Goal: Contribute content: Contribute content

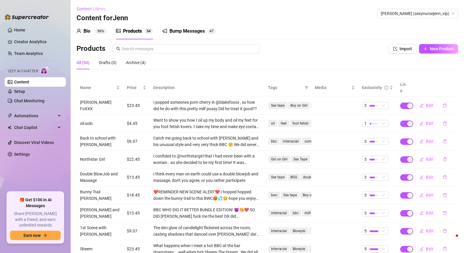
click at [93, 9] on span "Content Library" at bounding box center [91, 8] width 29 height 5
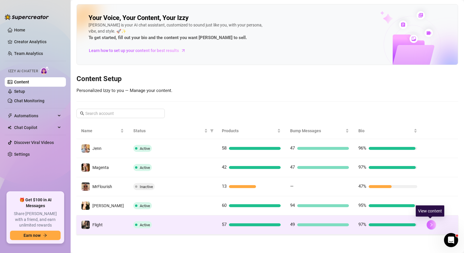
click at [432, 225] on icon "right" at bounding box center [431, 225] width 4 height 4
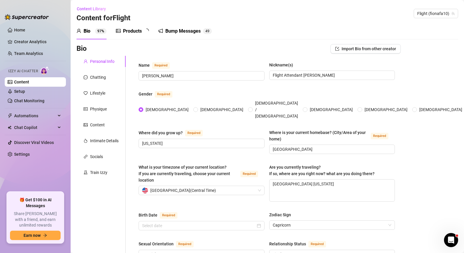
radio input "true"
type input "[DATE]"
click at [132, 33] on div "Products" at bounding box center [132, 31] width 19 height 7
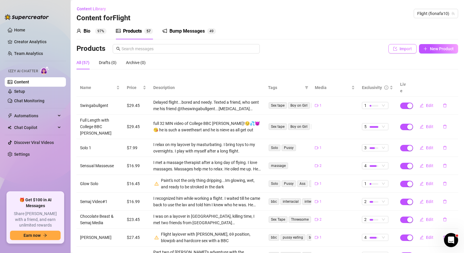
click at [402, 51] on button "Import" at bounding box center [402, 48] width 28 height 9
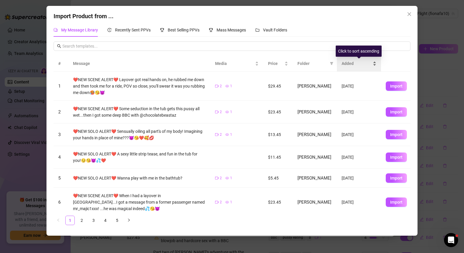
click at [348, 65] on span "Added" at bounding box center [357, 63] width 30 height 6
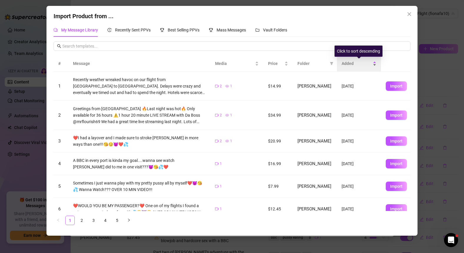
click at [349, 62] on span "Added" at bounding box center [357, 63] width 30 height 6
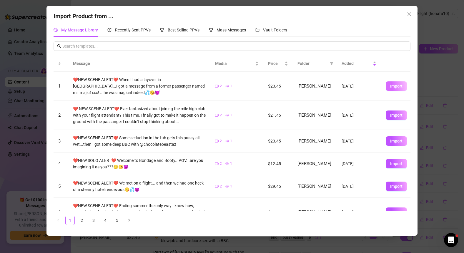
click at [398, 88] on span "Import" at bounding box center [396, 86] width 12 height 5
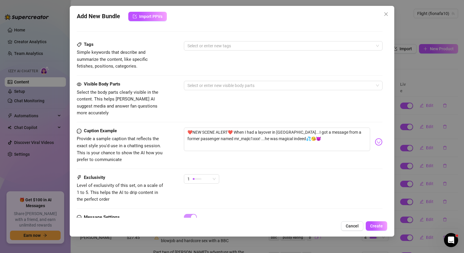
scroll to position [290, 0]
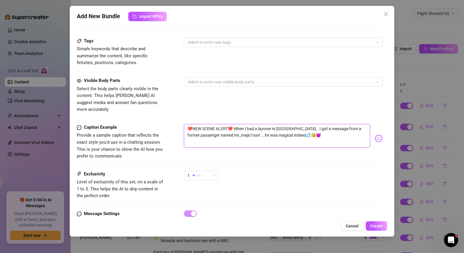
drag, startPoint x: 232, startPoint y: 122, endPoint x: 294, endPoint y: 131, distance: 62.2
click at [294, 131] on textarea "❤️NEW SCENE ALERT❤️ When I had a layover in [GEOGRAPHIC_DATA]...I got a message…" at bounding box center [277, 136] width 187 height 24
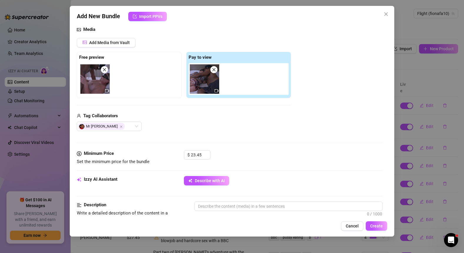
scroll to position [58, 0]
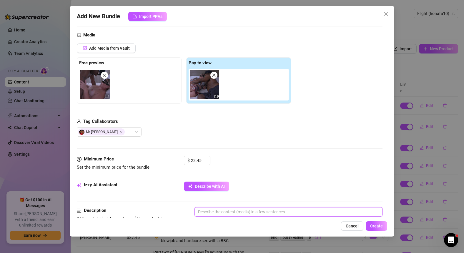
click at [215, 214] on textarea at bounding box center [289, 212] width 188 height 9
paste textarea "When I had a layover in [GEOGRAPHIC_DATA]...I got a message from a former passe…"
type textarea "When I had a layover in [GEOGRAPHIC_DATA]...I got a message from a former passe…"
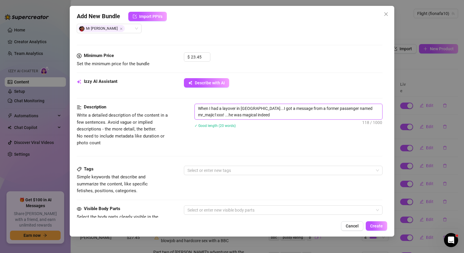
scroll to position [183, 0]
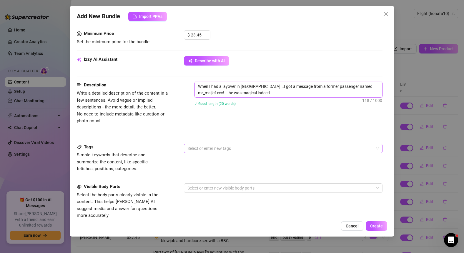
click at [245, 150] on div at bounding box center [280, 148] width 190 height 8
type textarea "When I had a layover in [GEOGRAPHIC_DATA]...I got a message from a former passe…"
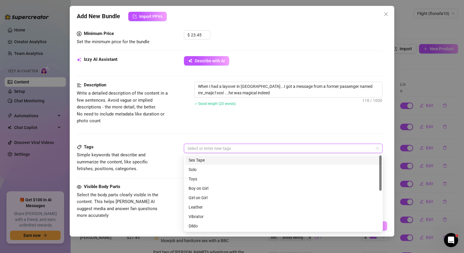
click at [231, 159] on div "Sex Tape" at bounding box center [284, 160] width 190 height 6
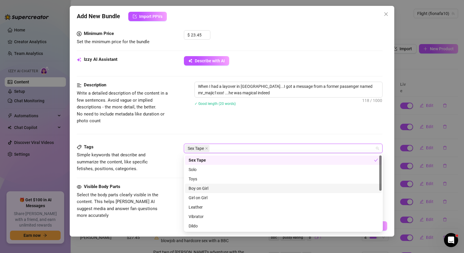
click at [220, 190] on div "Boy on Girl" at bounding box center [284, 188] width 190 height 6
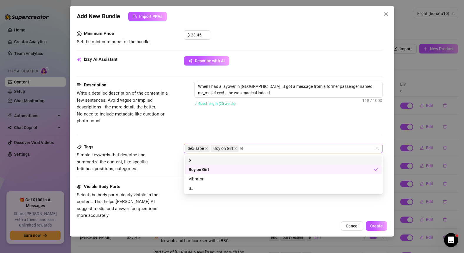
type input "bbc"
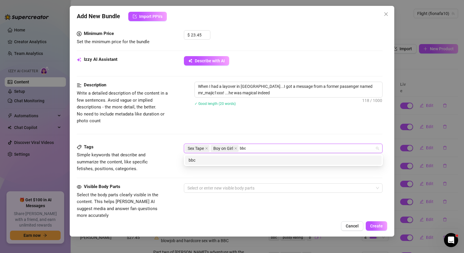
click at [218, 163] on div "bbc" at bounding box center [284, 160] width 190 height 6
type input "interracial"
click at [247, 160] on div "interracial" at bounding box center [284, 160] width 190 height 6
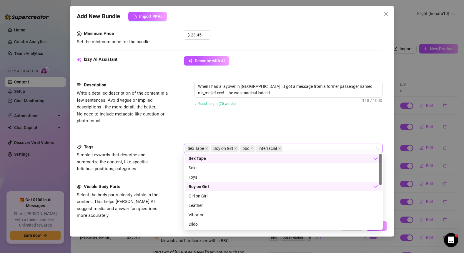
scroll to position [209, 0]
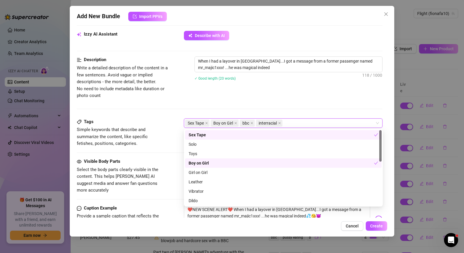
click at [245, 82] on div "✓ Good length (20 words)" at bounding box center [289, 78] width 188 height 9
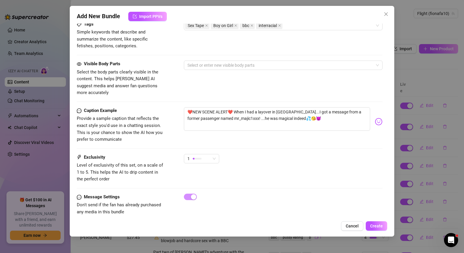
scroll to position [308, 0]
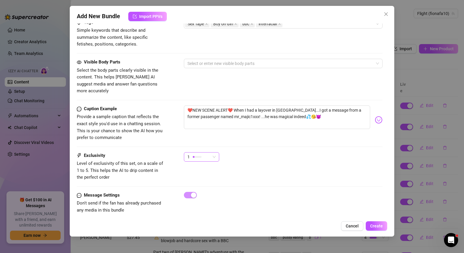
click at [202, 153] on div "1" at bounding box center [198, 157] width 23 height 9
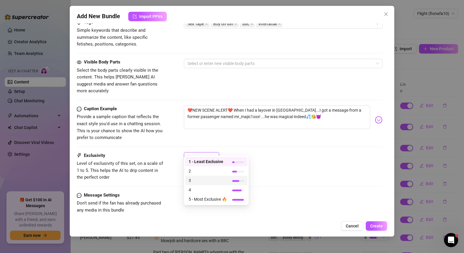
click at [205, 182] on span "3" at bounding box center [208, 180] width 38 height 6
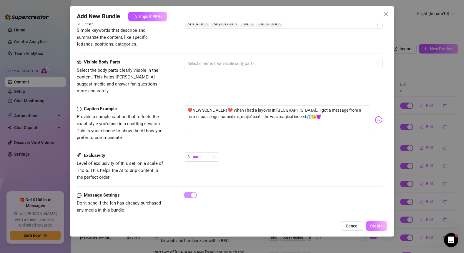
click at [376, 227] on span "Create" at bounding box center [376, 226] width 13 height 5
